Goal: Browse casually: Explore the website without a specific task or goal

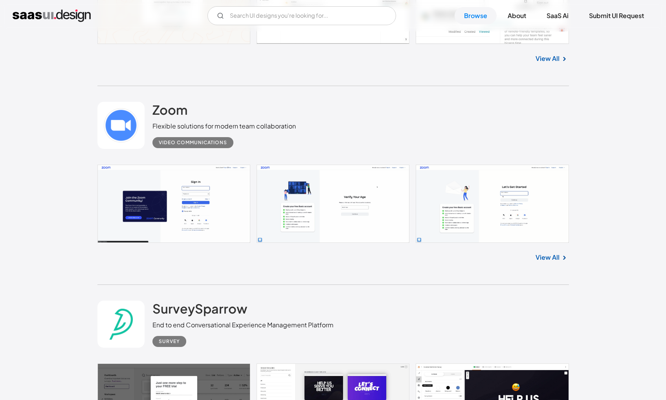
scroll to position [611, 0]
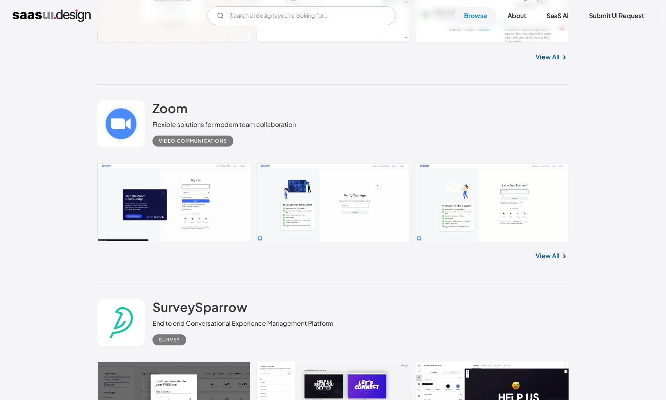
click at [210, 122] on div "Flexible solutions for modern team collaboration" at bounding box center [223, 124] width 143 height 9
click at [556, 255] on link "View All" at bounding box center [547, 255] width 24 height 9
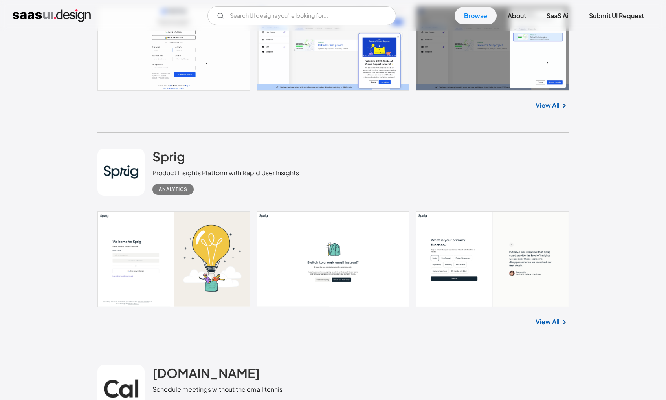
scroll to position [1831, 0]
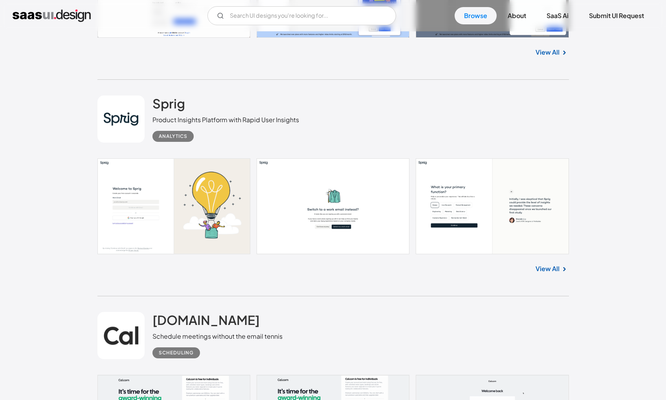
click at [176, 258] on div "View All" at bounding box center [332, 267] width 471 height 26
click at [176, 237] on link at bounding box center [332, 206] width 471 height 96
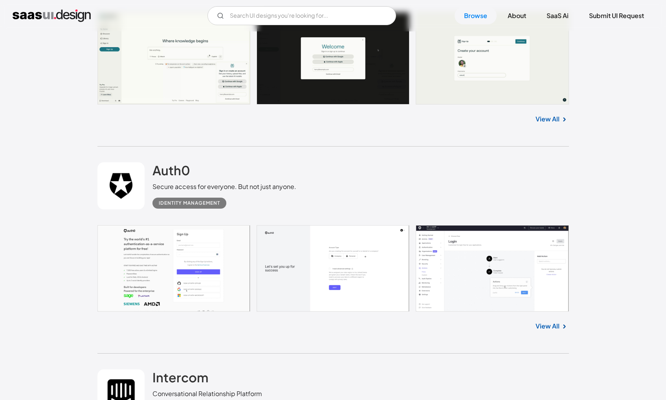
scroll to position [2953, 0]
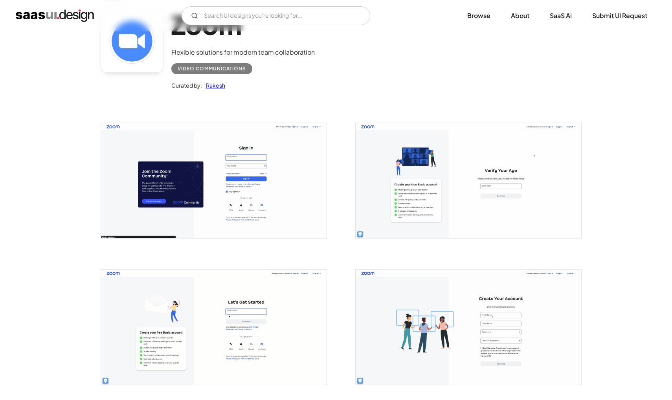
scroll to position [101, 0]
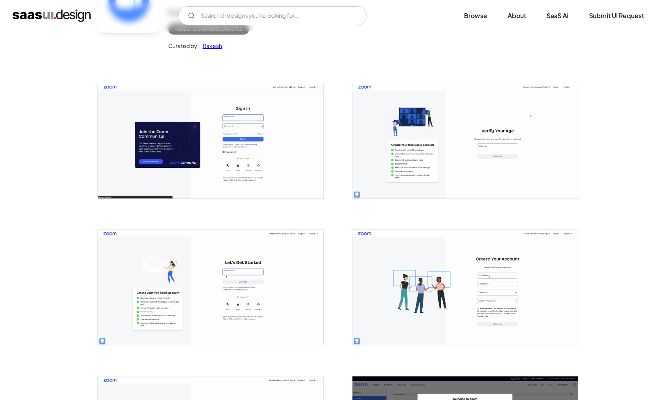
click at [208, 187] on img "open lightbox" at bounding box center [210, 140] width 225 height 115
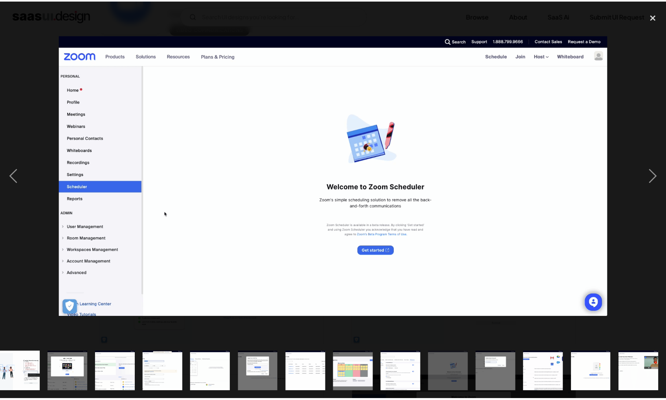
scroll to position [0, 200]
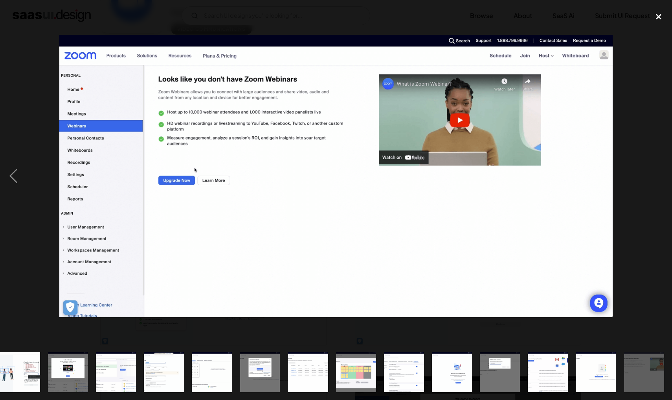
click at [665, 14] on div "close lightbox" at bounding box center [658, 16] width 27 height 17
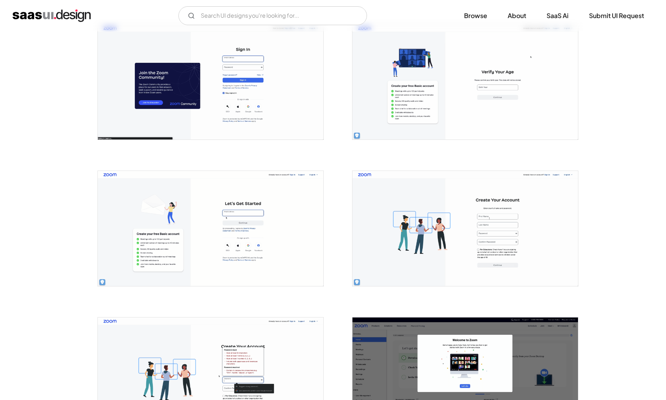
scroll to position [320, 0]
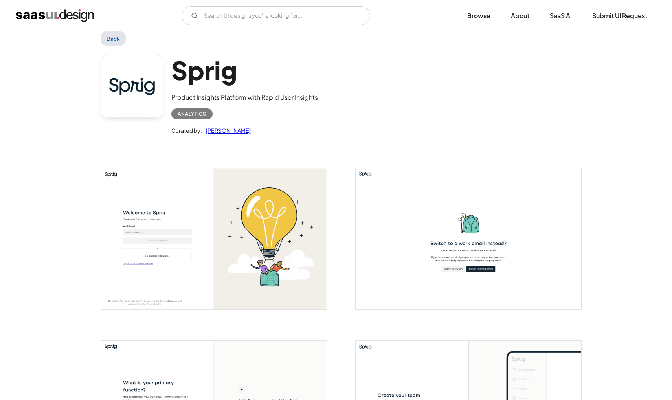
scroll to position [32, 0]
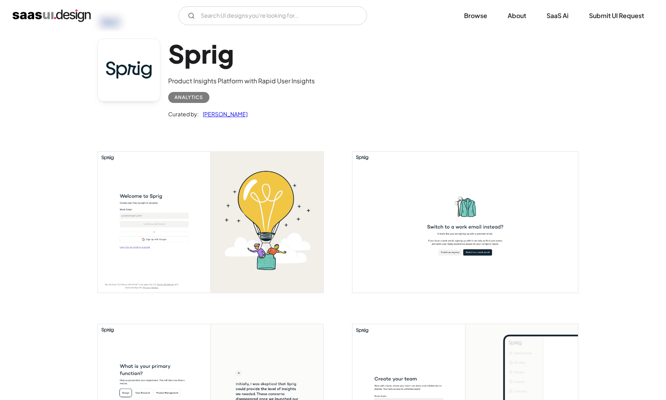
click at [173, 245] on img "open lightbox" at bounding box center [210, 222] width 225 height 141
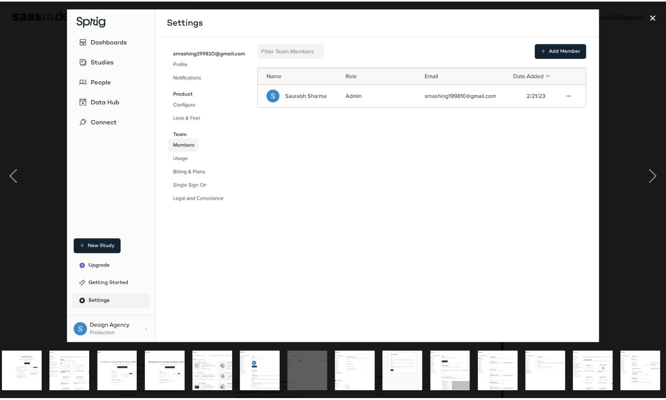
scroll to position [0, 344]
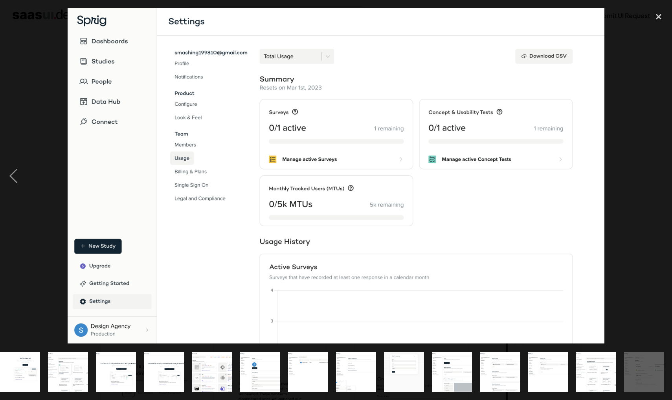
click at [42, 34] on div at bounding box center [336, 176] width 672 height 336
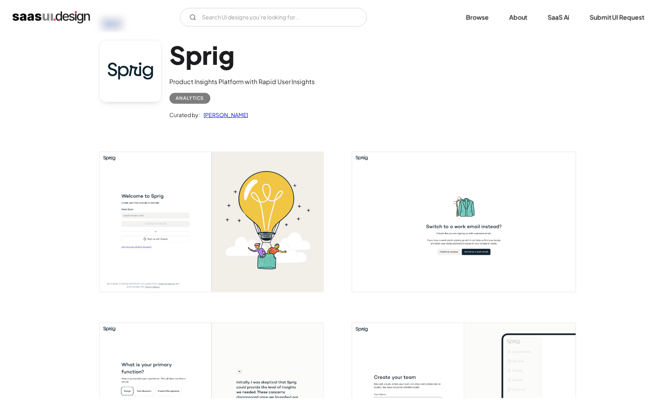
scroll to position [0, 0]
